Goal: Task Accomplishment & Management: Complete application form

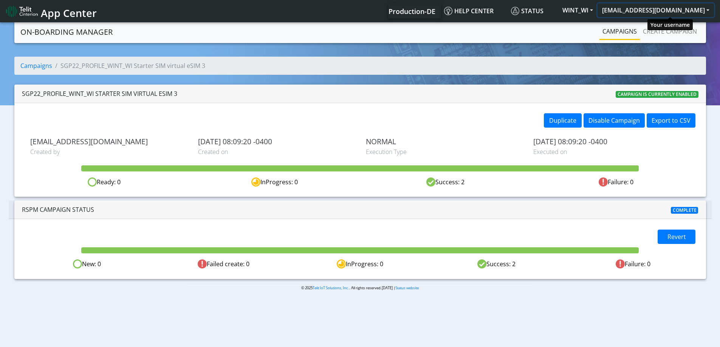
click at [656, 9] on button "[EMAIL_ADDRESS][DOMAIN_NAME]" at bounding box center [655, 10] width 116 height 14
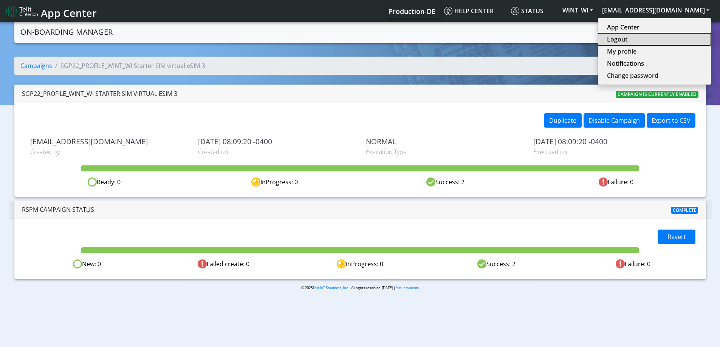
click at [640, 36] on button "Logout" at bounding box center [654, 39] width 113 height 12
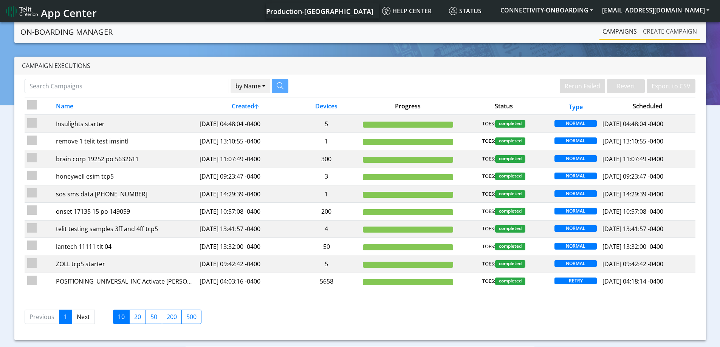
click at [661, 32] on link "Create campaign" at bounding box center [670, 31] width 60 height 15
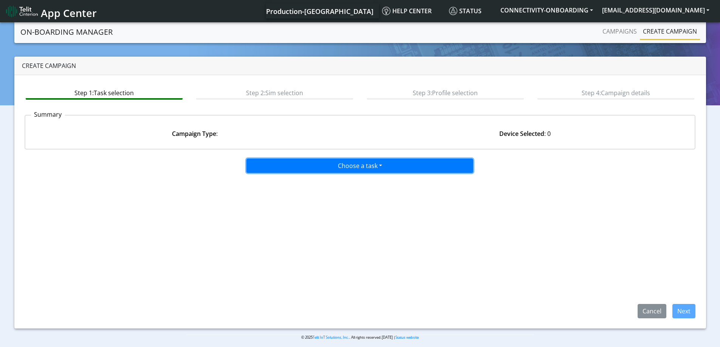
click at [317, 164] on button "Choose a task" at bounding box center [359, 166] width 227 height 14
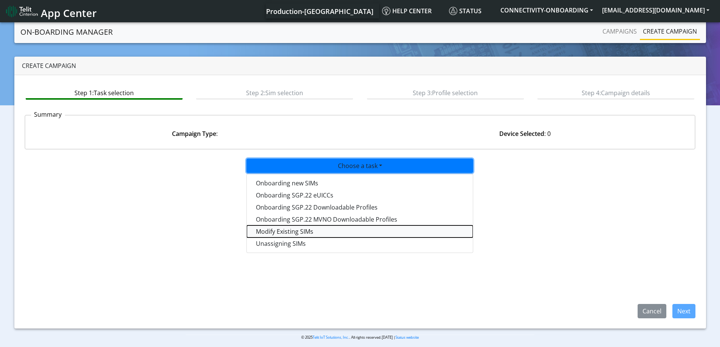
click at [286, 234] on taskiotp-dropdown "Modify Existing SIMs" at bounding box center [360, 232] width 226 height 12
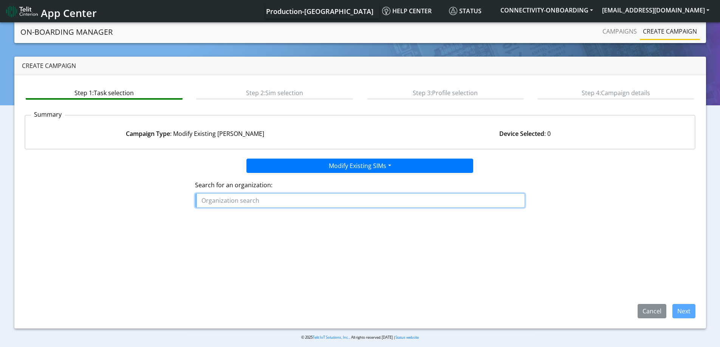
click at [257, 200] on input "text" at bounding box center [360, 200] width 330 height 14
click at [241, 194] on input "text" at bounding box center [360, 200] width 330 height 14
paste input "POSITIONING_UNIVERSAL_INC"
click at [263, 218] on span "POSITIONING_UNIVERSAL_INC" at bounding box center [249, 218] width 90 height 8
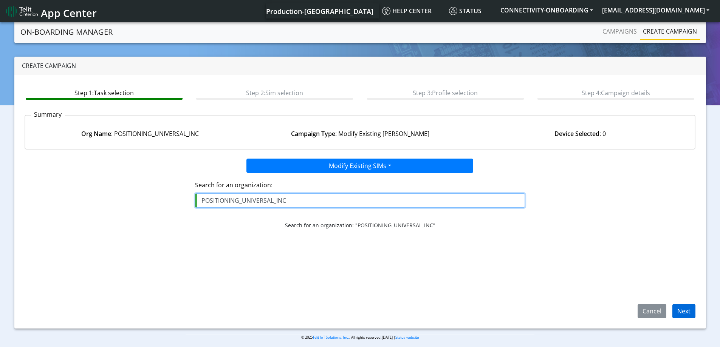
type input "POSITIONING_UNIVERSAL_INC"
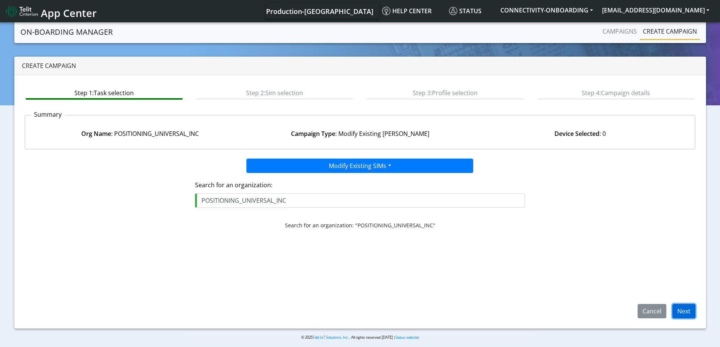
click at [683, 312] on button "Next" at bounding box center [683, 311] width 23 height 14
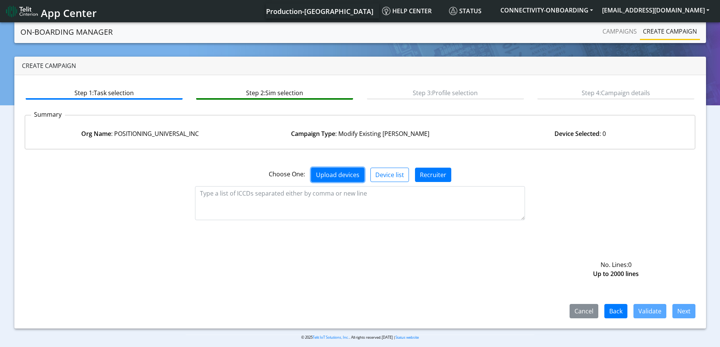
click at [342, 173] on button "Upload devices" at bounding box center [337, 175] width 53 height 14
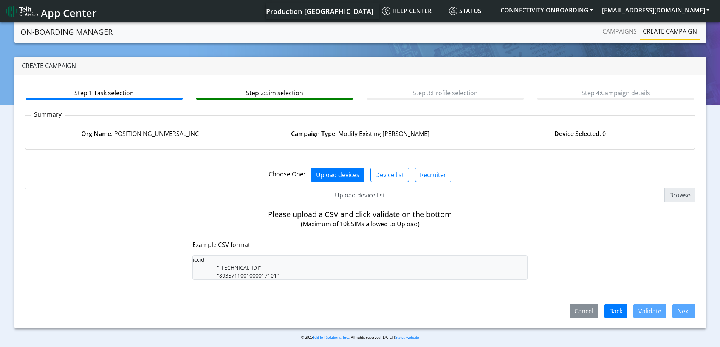
click at [362, 198] on input "Upload device list" at bounding box center [360, 195] width 671 height 14
type input "C:\fakepath\SGP Onboarding CSV.csv"
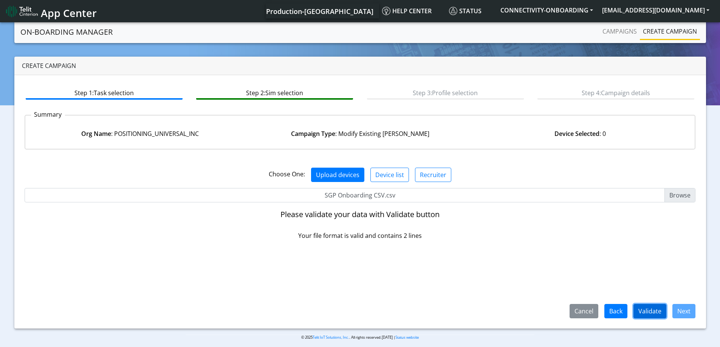
click at [649, 311] on button "Validate" at bounding box center [649, 311] width 33 height 14
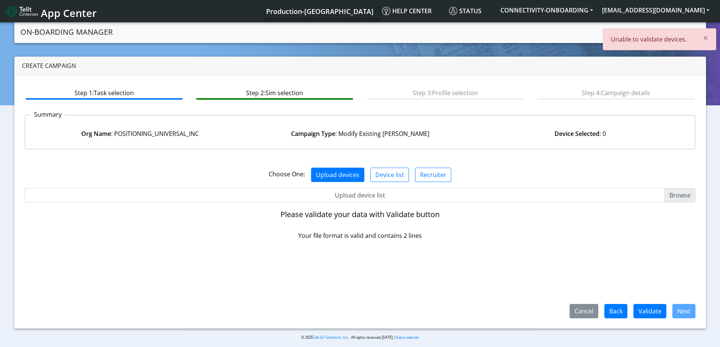
click at [373, 199] on input "Upload device list" at bounding box center [360, 195] width 671 height 14
type input "C:\fakepath\onboarding CSV.csv"
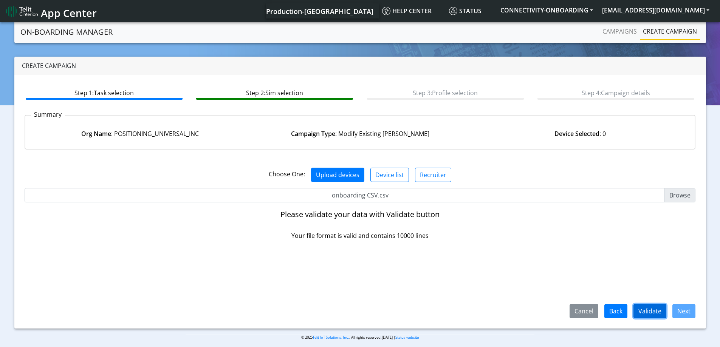
click at [644, 308] on button "Validate" at bounding box center [649, 311] width 33 height 14
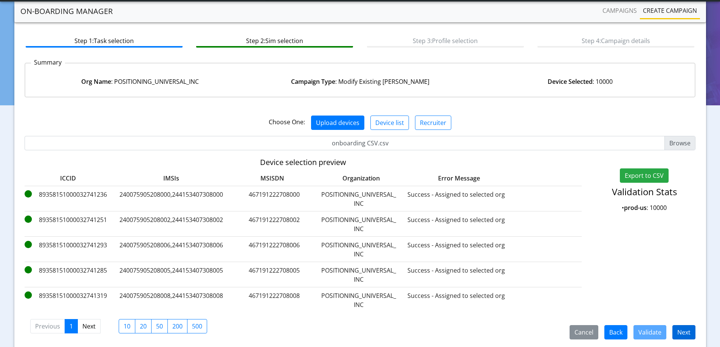
scroll to position [58, 0]
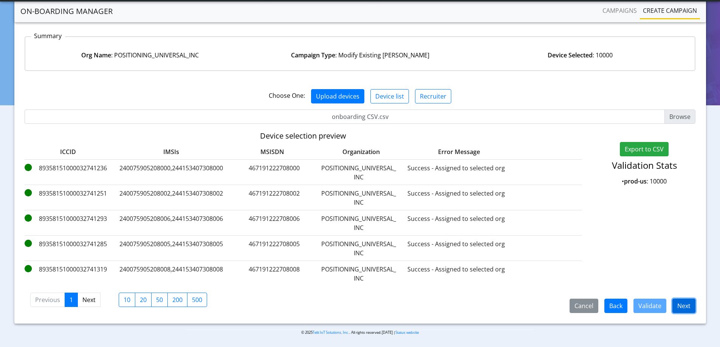
click at [688, 300] on button "Next" at bounding box center [683, 306] width 23 height 14
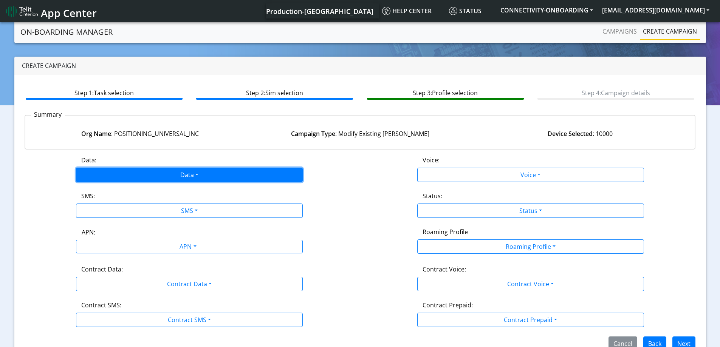
click at [132, 172] on button "Data" at bounding box center [189, 175] width 227 height 14
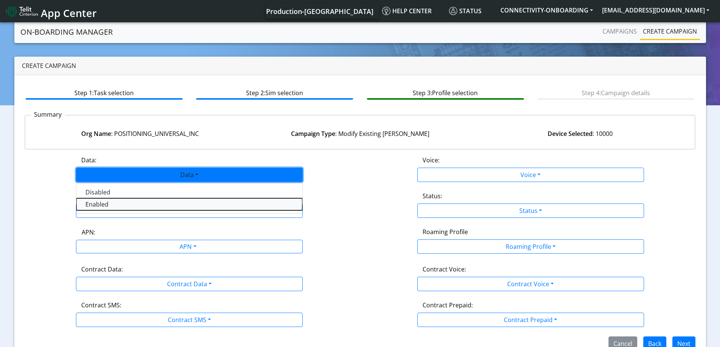
click at [118, 203] on button "Enabled" at bounding box center [189, 204] width 226 height 12
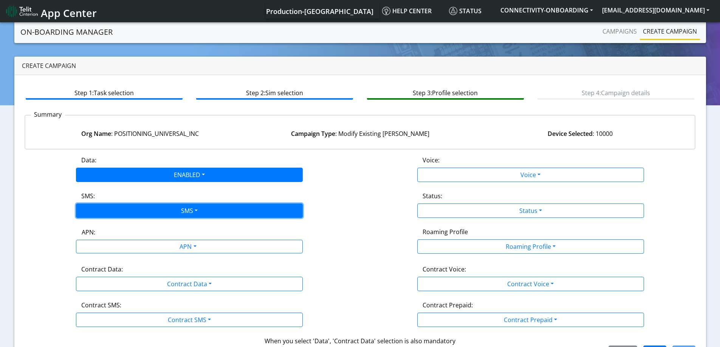
click at [121, 209] on button "SMS" at bounding box center [189, 211] width 227 height 14
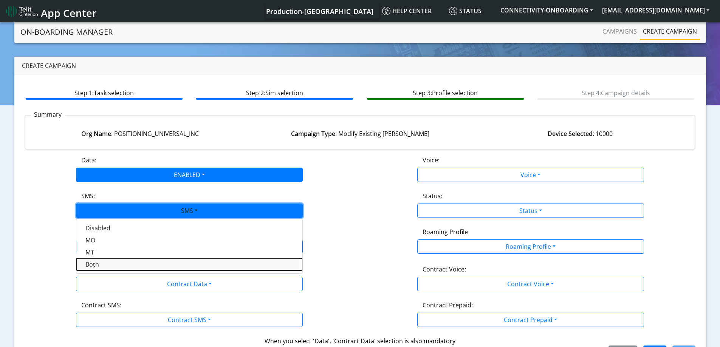
click at [110, 265] on button "Both" at bounding box center [189, 264] width 226 height 12
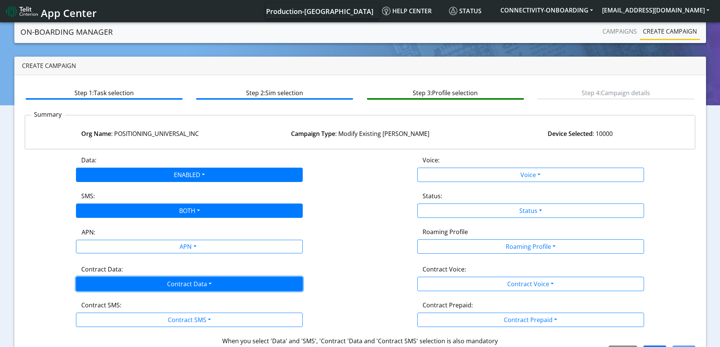
click at [154, 285] on button "Contract Data" at bounding box center [189, 284] width 227 height 14
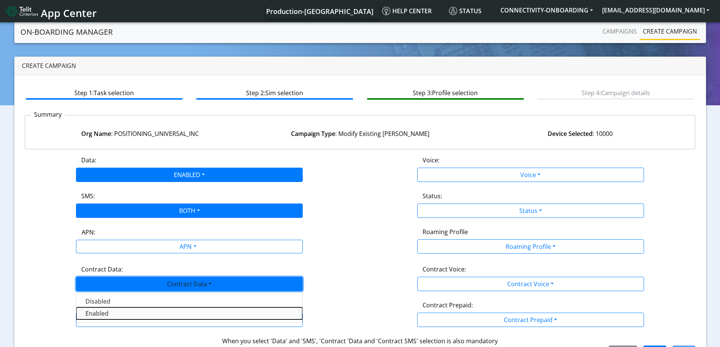
click at [107, 316] on Dataenabled-dropdown "Enabled" at bounding box center [189, 314] width 226 height 12
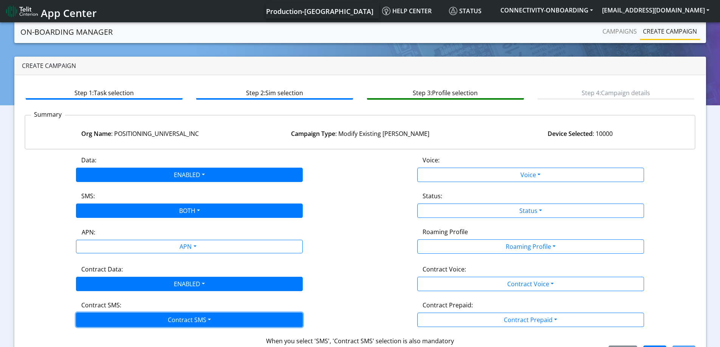
click at [104, 322] on button "Contract SMS" at bounding box center [189, 320] width 227 height 14
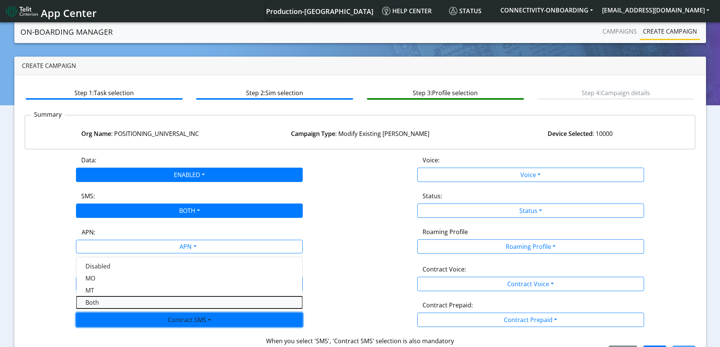
click at [109, 304] on SMSboth-dropdown "Both" at bounding box center [189, 303] width 226 height 12
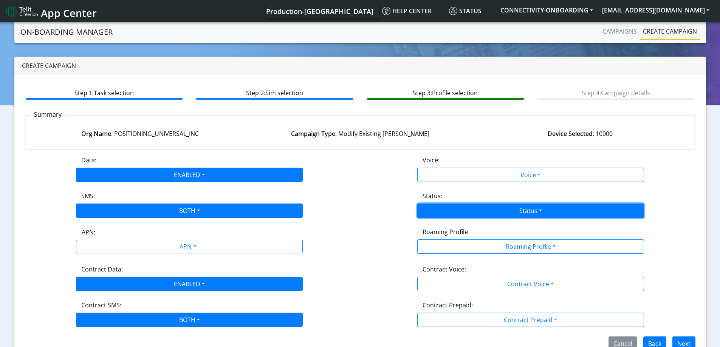
click at [450, 210] on button "Status" at bounding box center [530, 211] width 227 height 14
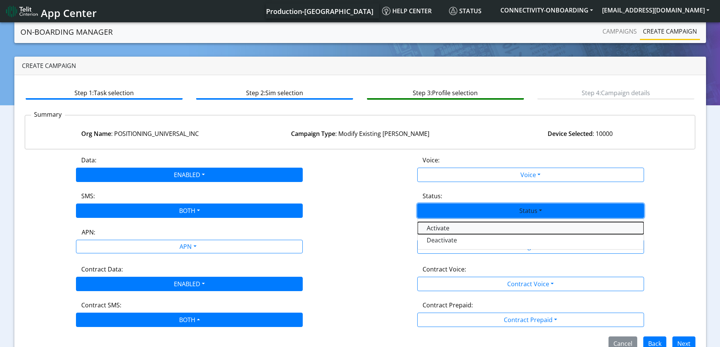
click at [446, 227] on button "Activate" at bounding box center [531, 228] width 226 height 12
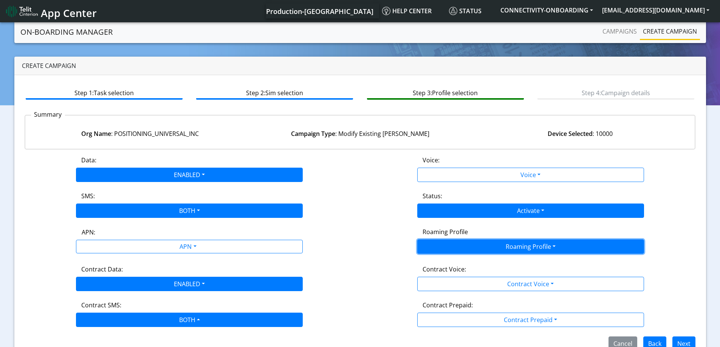
click at [500, 243] on button "Roaming Profile" at bounding box center [530, 247] width 227 height 14
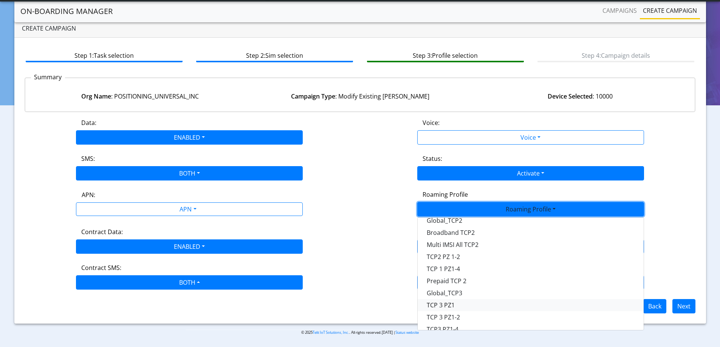
scroll to position [200, 0]
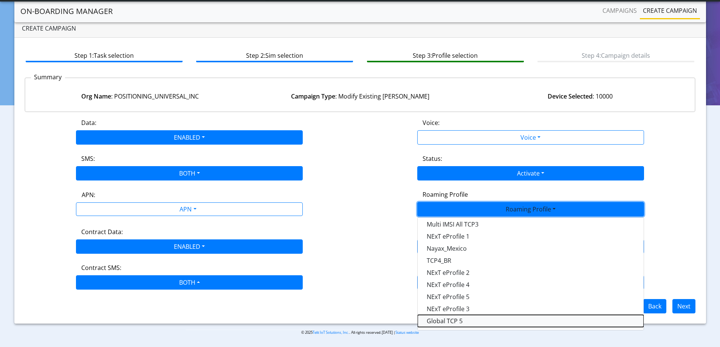
click at [461, 319] on Profile-dropdown "Global TCP 5" at bounding box center [531, 321] width 226 height 12
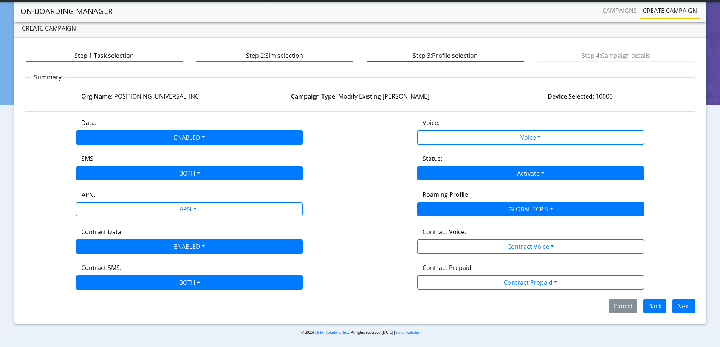
click at [310, 219] on div "Data: ENABLED Disabled Enabled Voice: Voice Disabled Enabled SMS: BOTH Disabled…" at bounding box center [360, 215] width 671 height 195
click at [683, 303] on button "Next" at bounding box center [683, 306] width 23 height 14
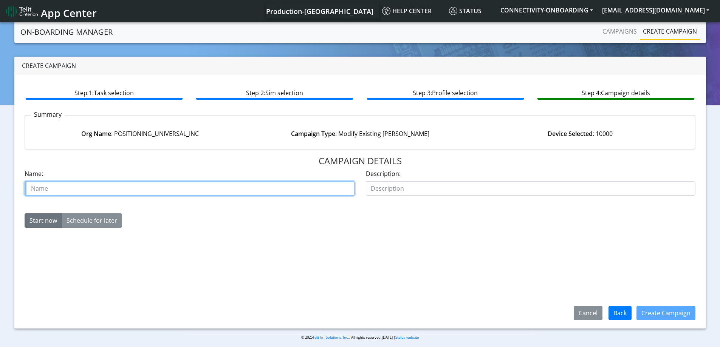
click at [155, 192] on input "text" at bounding box center [190, 188] width 330 height 14
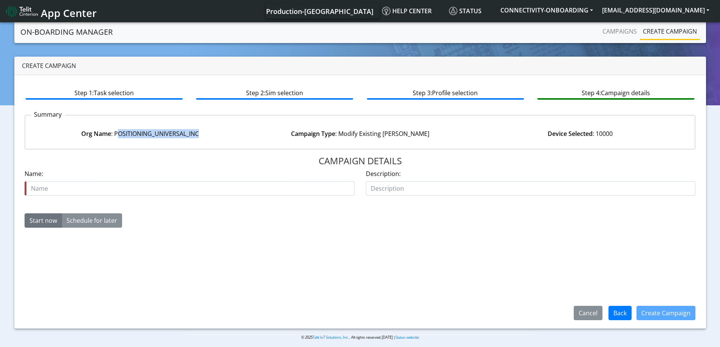
drag, startPoint x: 116, startPoint y: 133, endPoint x: 269, endPoint y: 137, distance: 153.1
click at [269, 137] on div "Org Name : POSITIONING_UNIVERSAL_INC Campaign Type : Modify Existing SIMs Devic…" at bounding box center [360, 133] width 681 height 29
click at [132, 141] on div "Org Name : POSITIONING_UNIVERSAL_INC Campaign Type : Modify Existing SIMs Devic…" at bounding box center [360, 133] width 681 height 29
drag, startPoint x: 212, startPoint y: 136, endPoint x: 268, endPoint y: 145, distance: 57.0
click at [270, 144] on div "Org Name : POSITIONING_UNIVERSAL_INC Campaign Type : Modify Existing SIMs Devic…" at bounding box center [360, 133] width 681 height 29
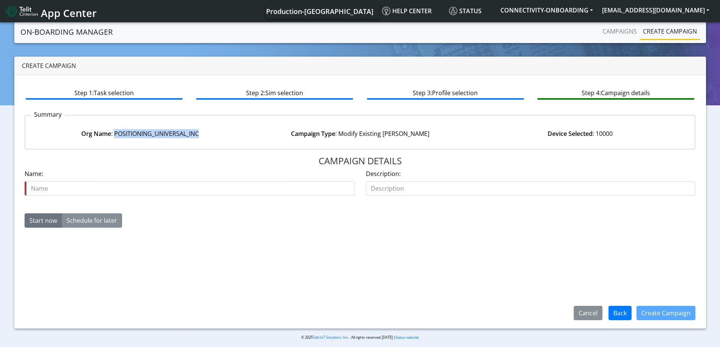
copy div "POSITIONING_UNIVERSAL_INC"
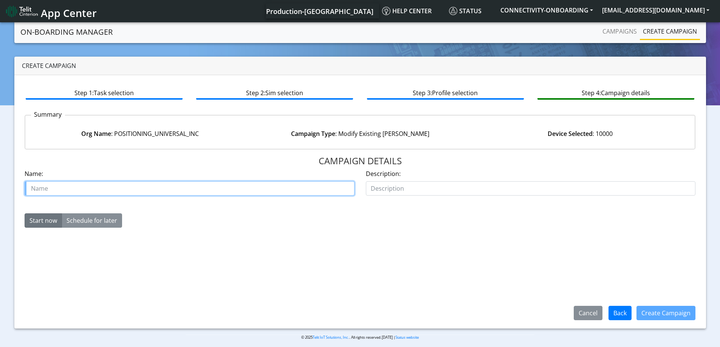
click at [90, 187] on input "text" at bounding box center [190, 188] width 330 height 14
paste input "POSITIONING_UNIVERSAL_INC"
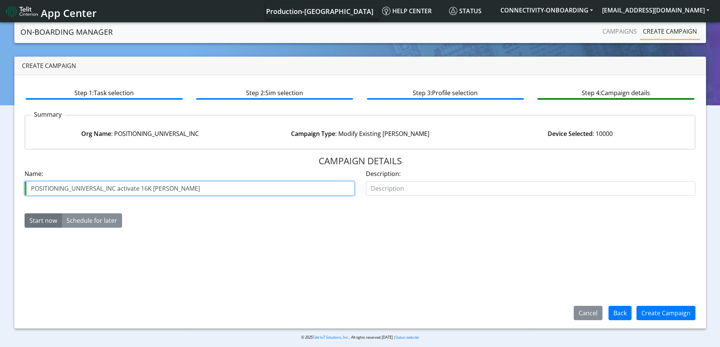
type input "POSITIONING_UNIVERSAL_INC activate 16K SIMs"
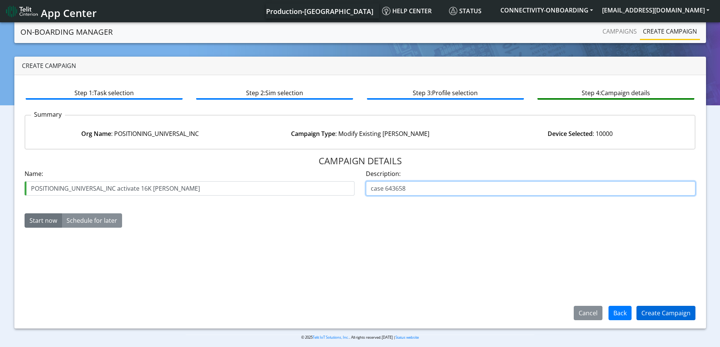
type input "case 643658"
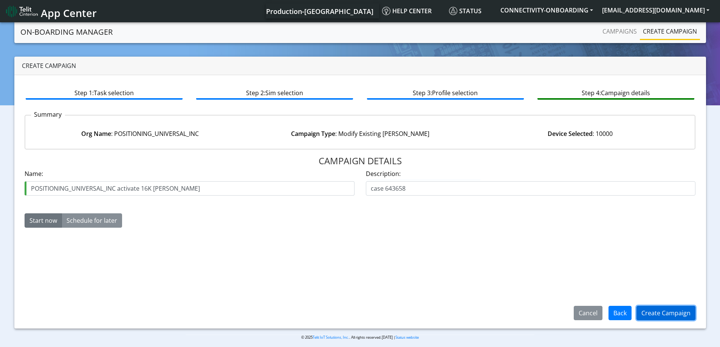
click at [660, 319] on button "Create Campaign" at bounding box center [665, 313] width 59 height 14
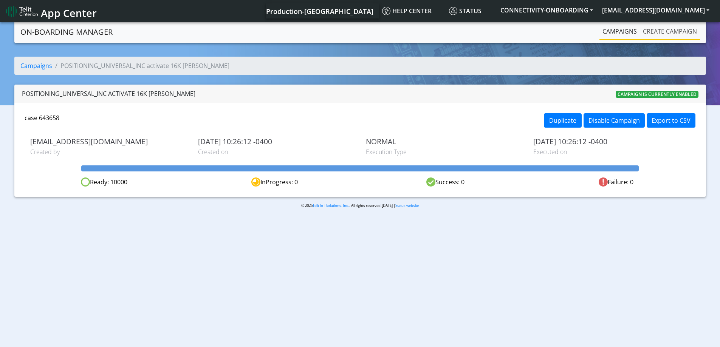
click at [652, 29] on link "Create campaign" at bounding box center [670, 31] width 60 height 15
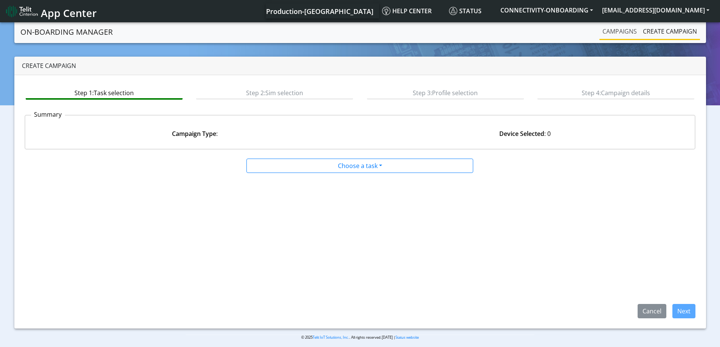
click at [611, 32] on link "Campaigns" at bounding box center [619, 31] width 40 height 15
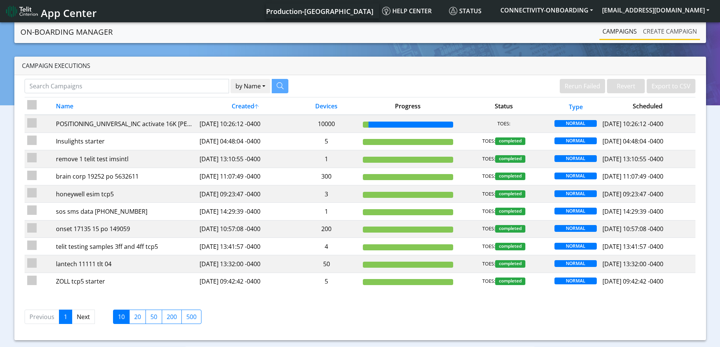
click at [659, 31] on link "Create campaign" at bounding box center [670, 31] width 60 height 15
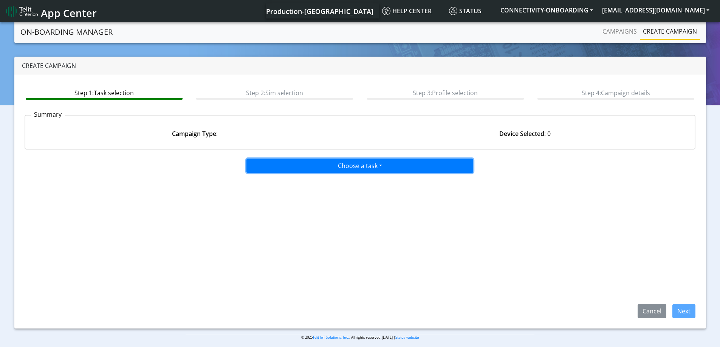
click at [339, 169] on button "Choose a task" at bounding box center [359, 166] width 227 height 14
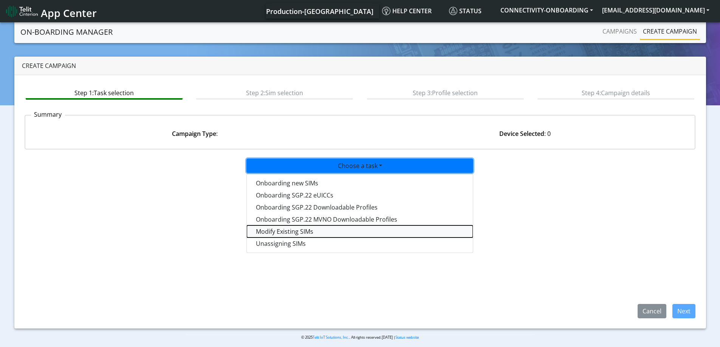
click at [282, 229] on taskiotp-dropdown "Modify Existing SIMs" at bounding box center [360, 232] width 226 height 12
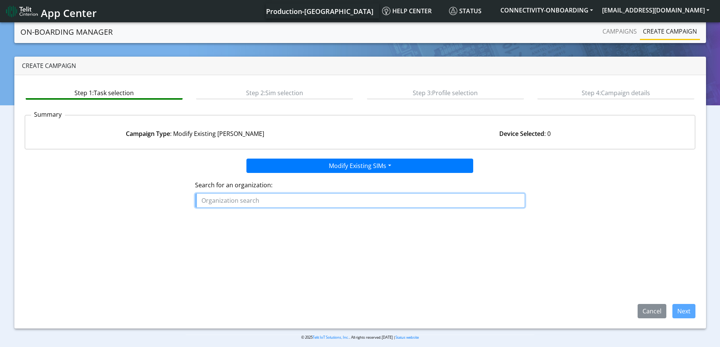
click at [277, 204] on input "text" at bounding box center [360, 200] width 330 height 14
drag, startPoint x: 240, startPoint y: 197, endPoint x: 69, endPoint y: 179, distance: 172.2
click at [71, 179] on div "Search for an organization: pui" at bounding box center [360, 197] width 683 height 48
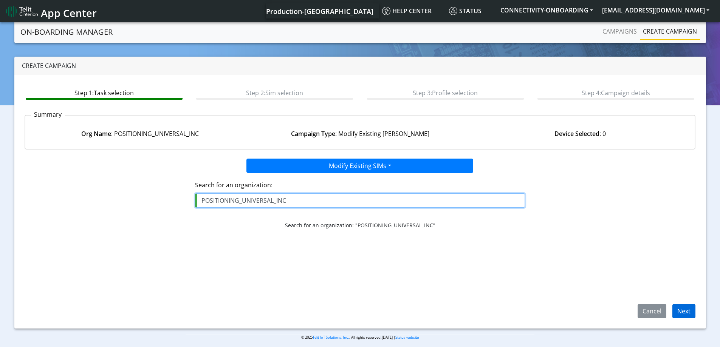
type input "POSITIONING_UNIVERSAL_INC"
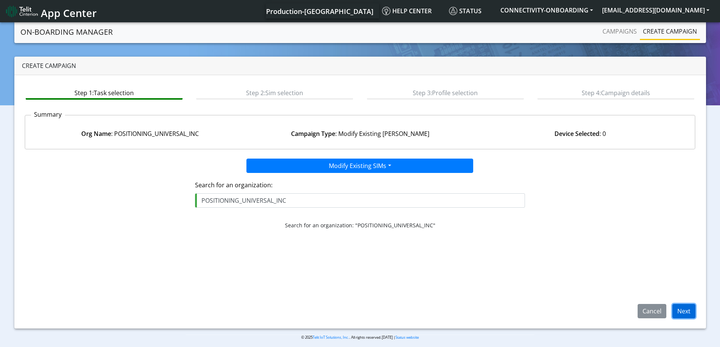
click at [677, 306] on button "Next" at bounding box center [683, 311] width 23 height 14
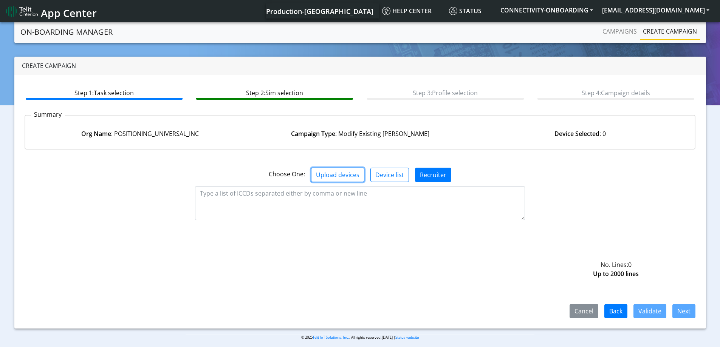
click at [342, 175] on button "Upload devices" at bounding box center [337, 175] width 53 height 14
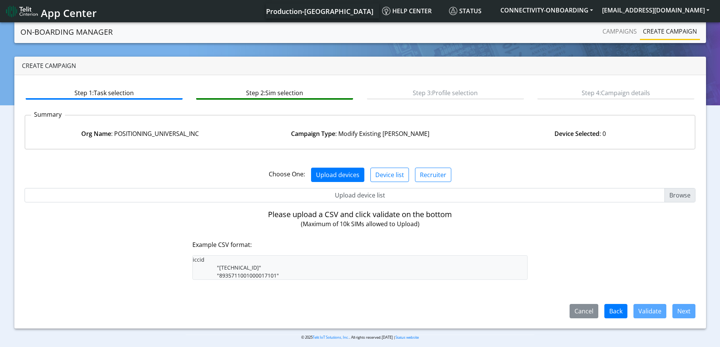
click at [379, 192] on input "Upload device list" at bounding box center [360, 195] width 671 height 14
type input "C:\fakepath\onboarding CSV.csv"
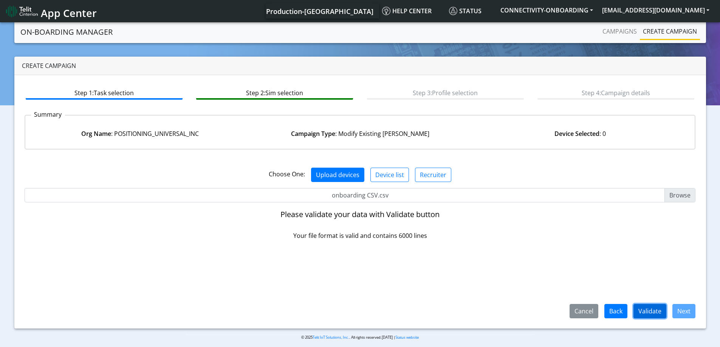
click at [658, 308] on button "Validate" at bounding box center [649, 311] width 33 height 14
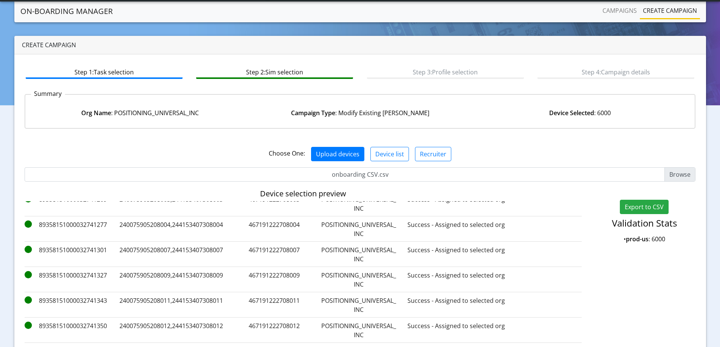
scroll to position [58, 0]
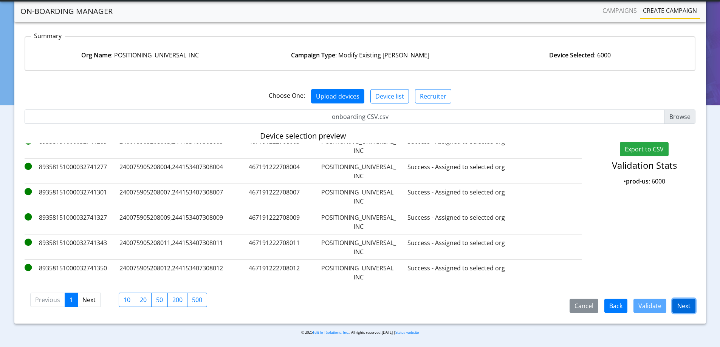
click at [686, 302] on button "Next" at bounding box center [683, 306] width 23 height 14
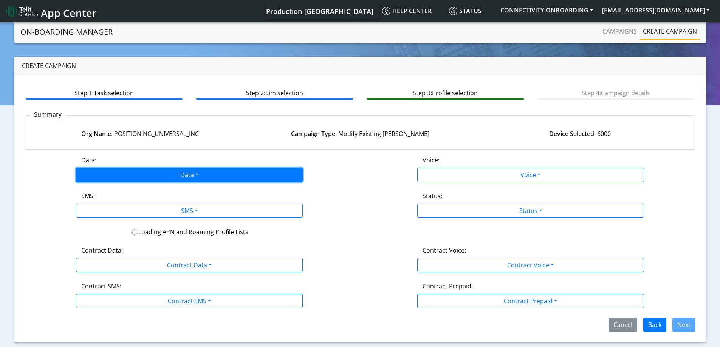
click at [257, 179] on button "Data" at bounding box center [189, 175] width 227 height 14
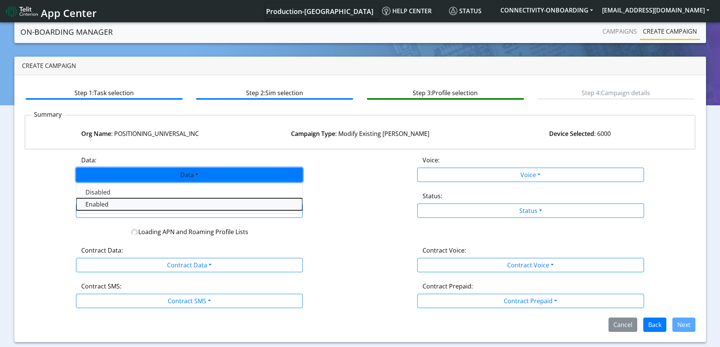
click at [105, 205] on button "Enabled" at bounding box center [189, 204] width 226 height 12
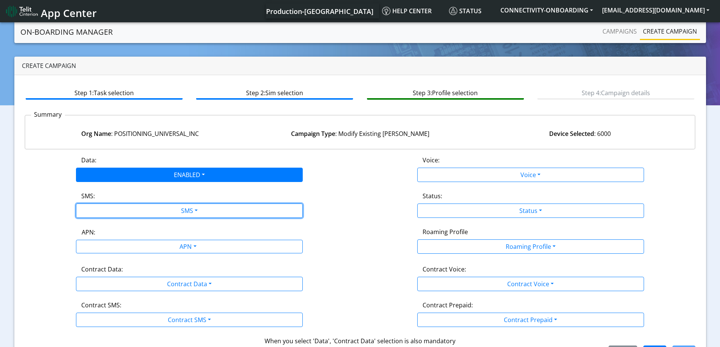
click at [105, 205] on button "SMS" at bounding box center [189, 211] width 227 height 14
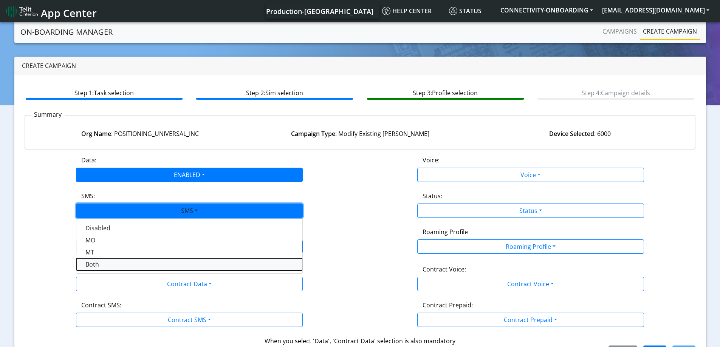
click at [101, 260] on button "Both" at bounding box center [189, 264] width 226 height 12
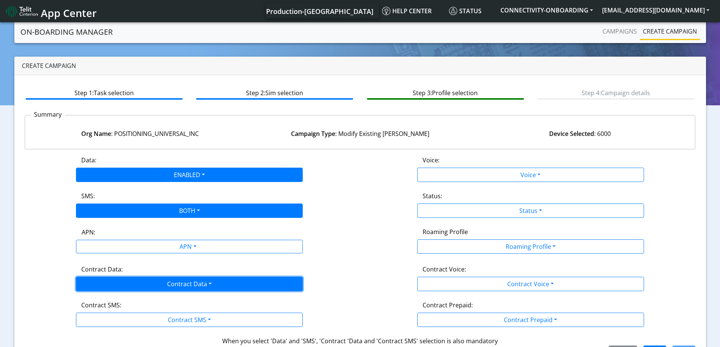
click at [108, 279] on button "Contract Data" at bounding box center [189, 284] width 227 height 14
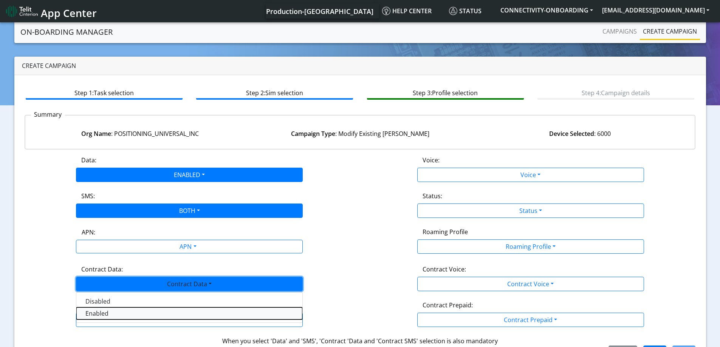
click at [98, 311] on Dataenabled-dropdown "Enabled" at bounding box center [189, 314] width 226 height 12
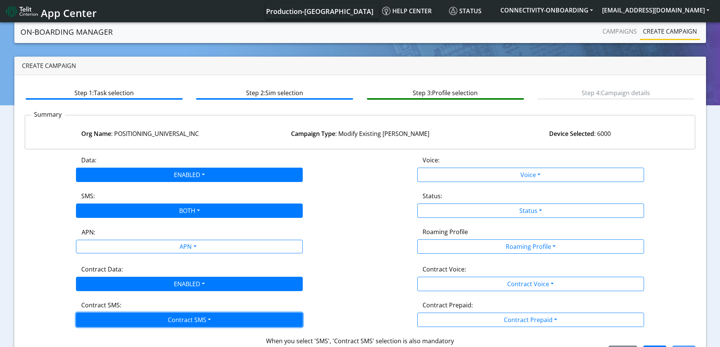
click at [99, 317] on button "Contract SMS" at bounding box center [189, 320] width 227 height 14
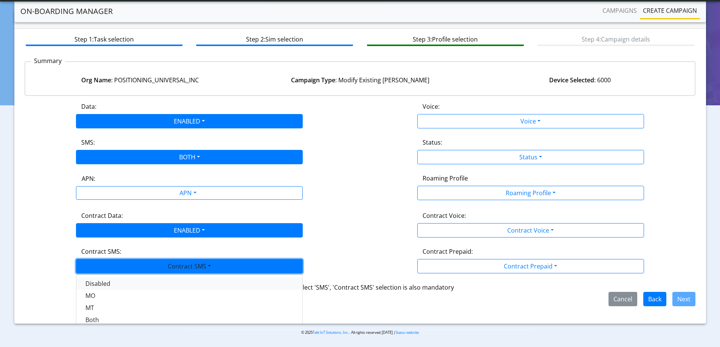
scroll to position [13, 0]
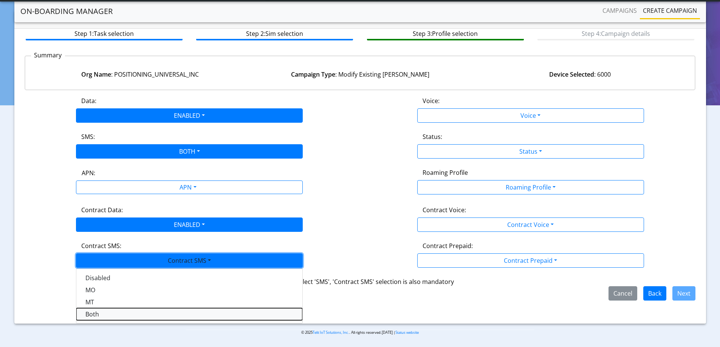
click at [101, 317] on SMSboth-dropdown "Both" at bounding box center [189, 314] width 226 height 12
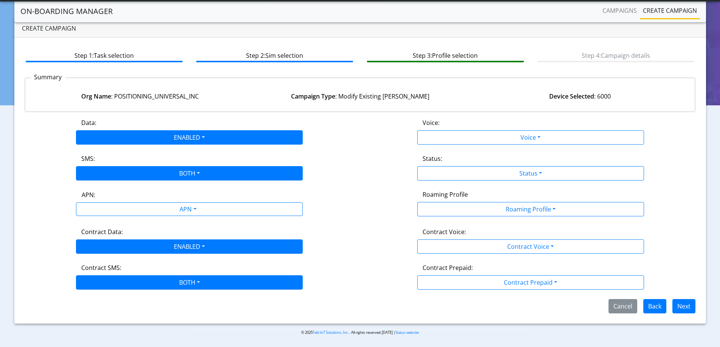
scroll to position [0, 0]
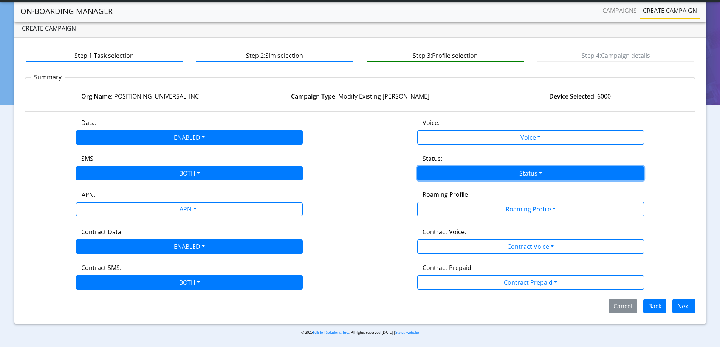
click at [506, 175] on button "Status" at bounding box center [530, 173] width 227 height 14
click at [439, 183] on div "Activate Deactivate" at bounding box center [530, 196] width 227 height 31
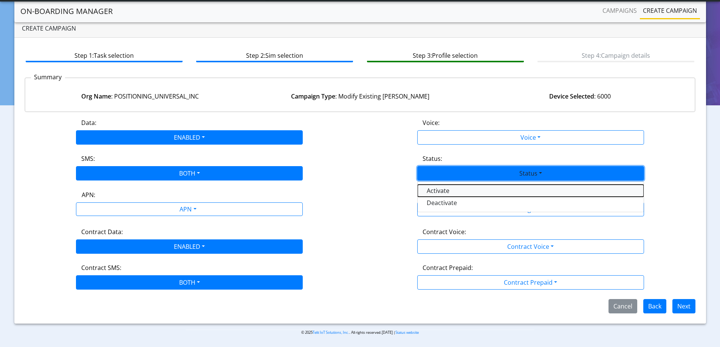
click at [442, 190] on button "Activate" at bounding box center [531, 191] width 226 height 12
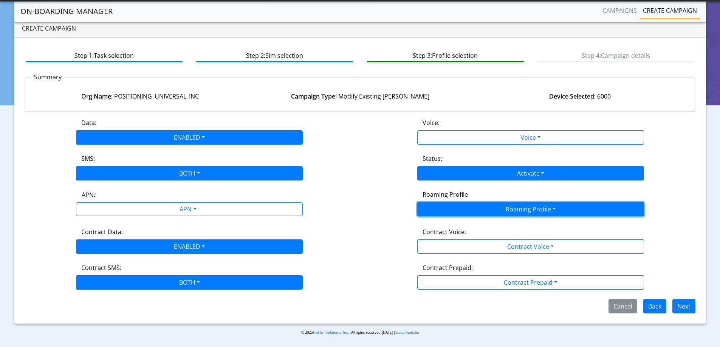
click at [471, 206] on button "Roaming Profile" at bounding box center [530, 209] width 227 height 14
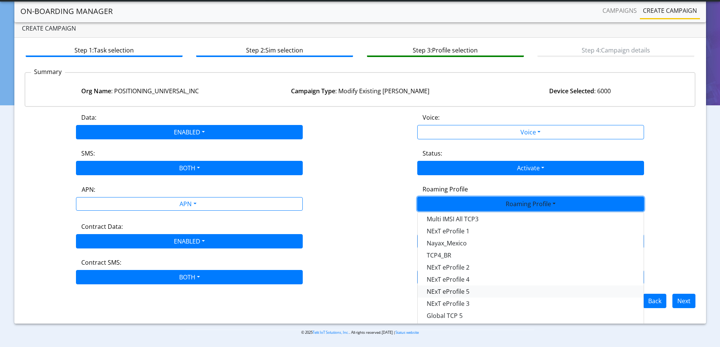
scroll to position [7, 0]
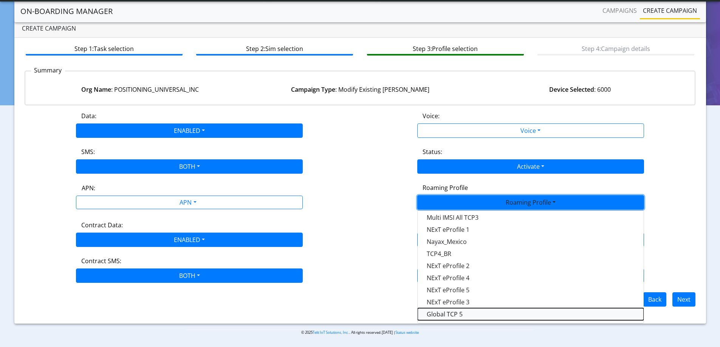
click at [459, 315] on Profile-dropdown "Global TCP 5" at bounding box center [531, 314] width 226 height 12
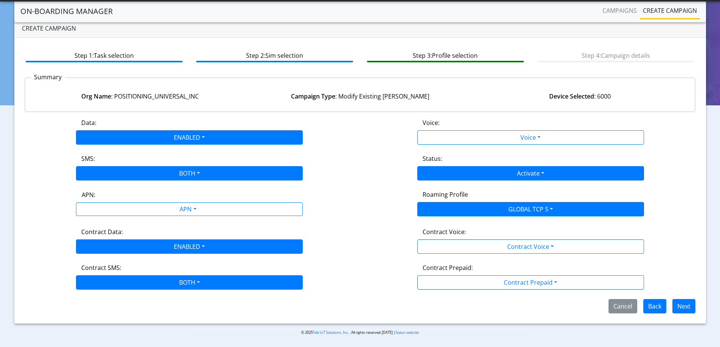
scroll to position [0, 0]
click at [677, 303] on button "Next" at bounding box center [683, 306] width 23 height 14
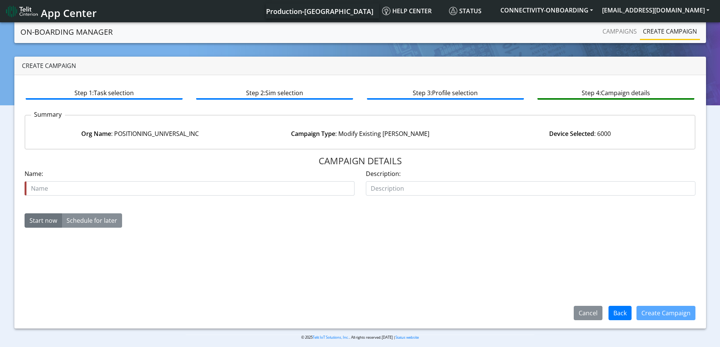
drag, startPoint x: 245, startPoint y: 139, endPoint x: 356, endPoint y: 144, distance: 110.8
click at [359, 144] on div "Org Name : POSITIONING_UNIVERSAL_INC Campaign Type : Modify Existing SIMs Devic…" at bounding box center [360, 133] width 681 height 29
copy div "POSITIONING_UNIVERSAL_INC Campaign Type : M"
click at [156, 147] on div "Org Name : POSITIONING_UNIVERSAL_INC Campaign Type : Modify Existing SIMs Devic…" at bounding box center [360, 133] width 681 height 29
drag, startPoint x: 115, startPoint y: 133, endPoint x: 248, endPoint y: 133, distance: 133.8
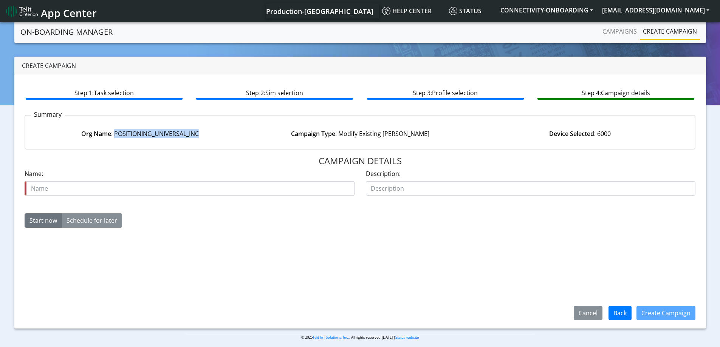
click at [248, 133] on div "Org Name : POSITIONING_UNIVERSAL_INC" at bounding box center [140, 133] width 220 height 9
copy div "POSITIONING_UNIVERSAL_INC"
drag, startPoint x: 121, startPoint y: 178, endPoint x: 117, endPoint y: 187, distance: 9.5
click at [116, 183] on div "Name is required Name:" at bounding box center [190, 182] width 330 height 26
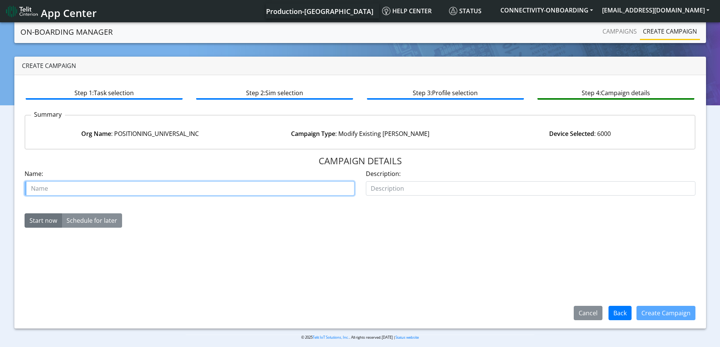
click at [121, 190] on input "text" at bounding box center [190, 188] width 330 height 14
paste input "POSITIONING_UNIVERSAL_INC"
type input "POSITIONING_UNIVERSAL_INC activate 16K part 2"
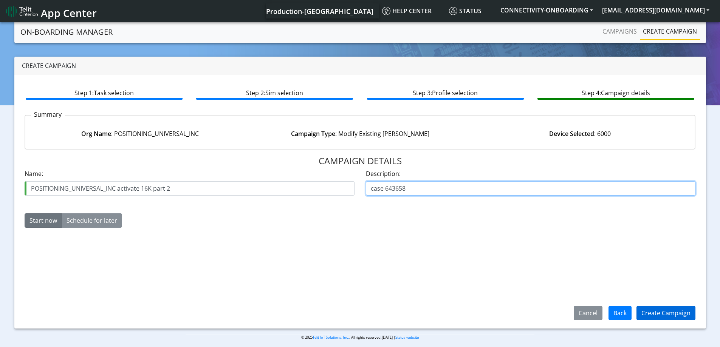
type input "case 643658"
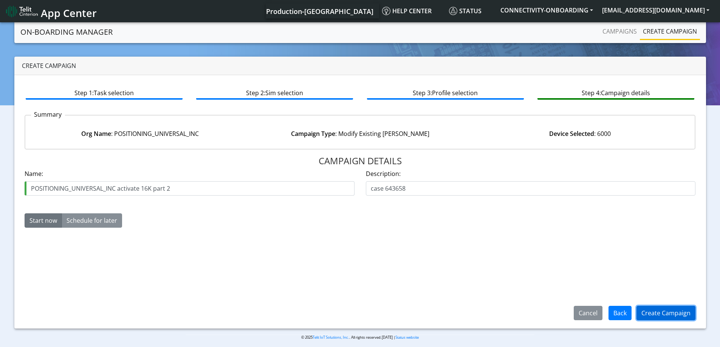
click at [664, 309] on button "Create Campaign" at bounding box center [665, 313] width 59 height 14
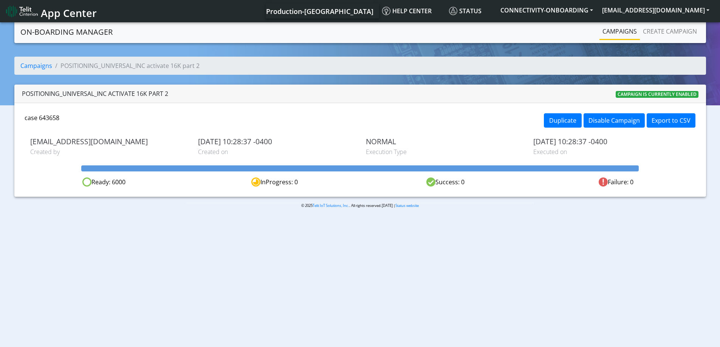
click at [622, 32] on link "Campaigns" at bounding box center [619, 31] width 40 height 15
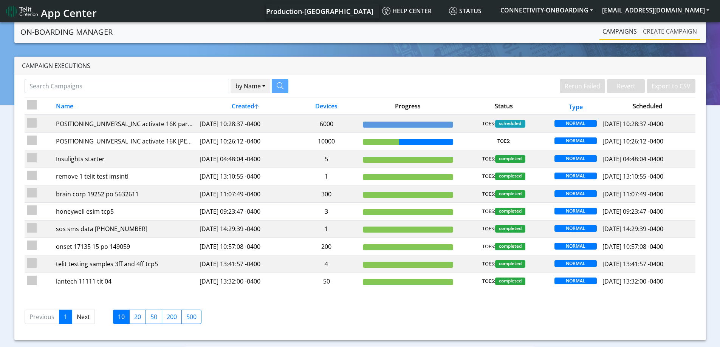
click at [681, 30] on link "Create campaign" at bounding box center [670, 31] width 60 height 15
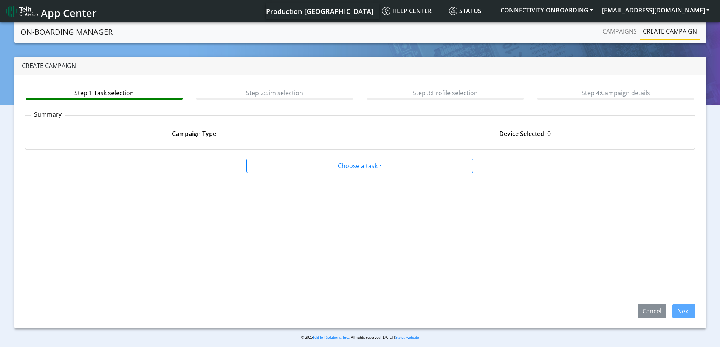
click at [596, 29] on div "Campaigns Create campaign" at bounding box center [586, 32] width 228 height 16
click at [619, 32] on link "Campaigns" at bounding box center [619, 31] width 40 height 15
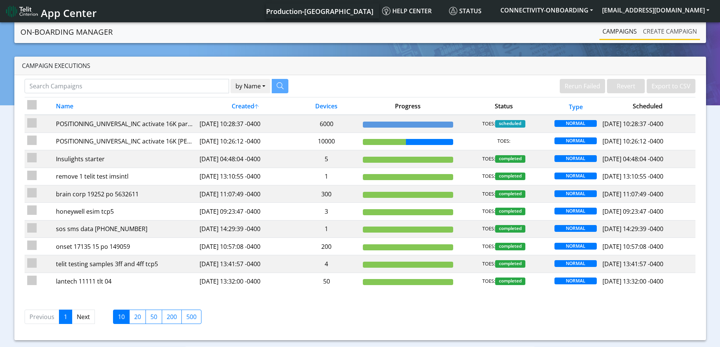
click at [673, 25] on link "Create campaign" at bounding box center [670, 31] width 60 height 15
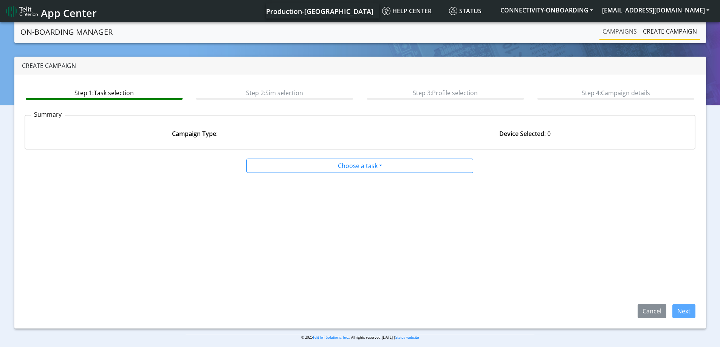
click at [620, 28] on link "Campaigns" at bounding box center [619, 31] width 40 height 15
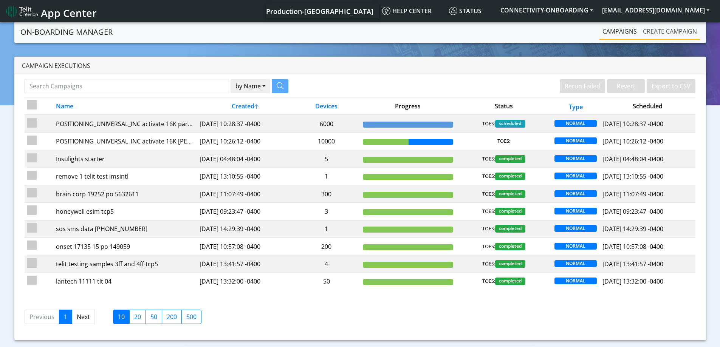
click at [661, 33] on link "Create campaign" at bounding box center [670, 31] width 60 height 15
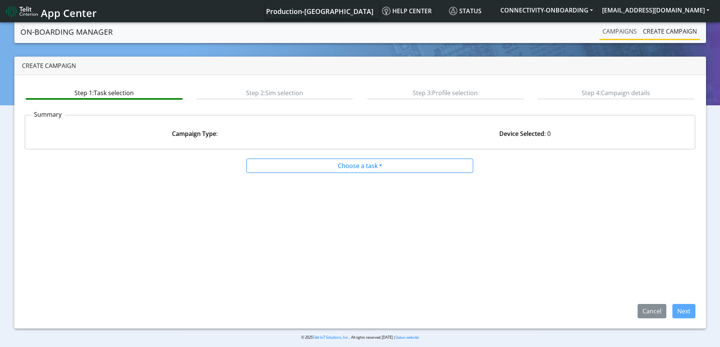
click at [611, 33] on link "Campaigns" at bounding box center [619, 31] width 40 height 15
